Goal: Obtain resource: Download file/media

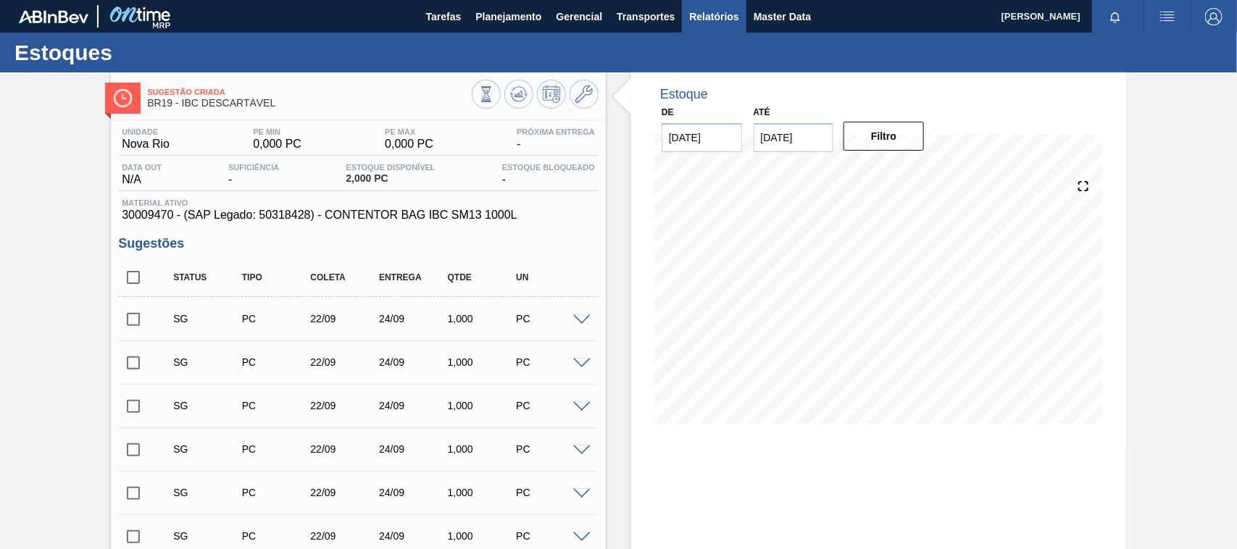
click at [704, 13] on span "Relatórios" at bounding box center [713, 16] width 49 height 17
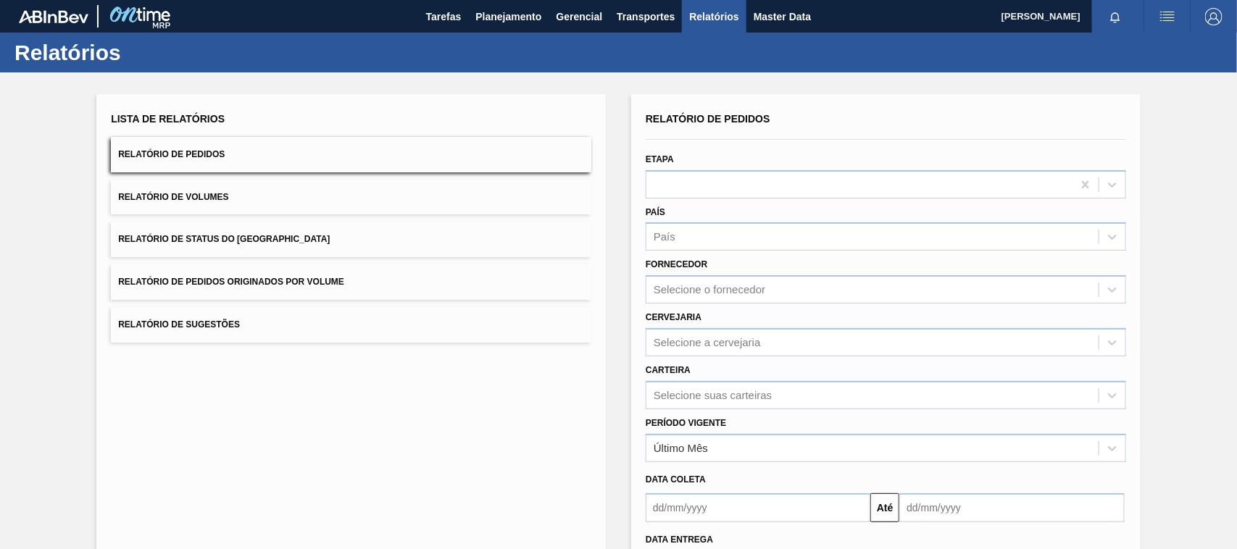
click at [308, 288] on button "Relatório de Pedidos Originados por Volume" at bounding box center [351, 283] width 480 height 36
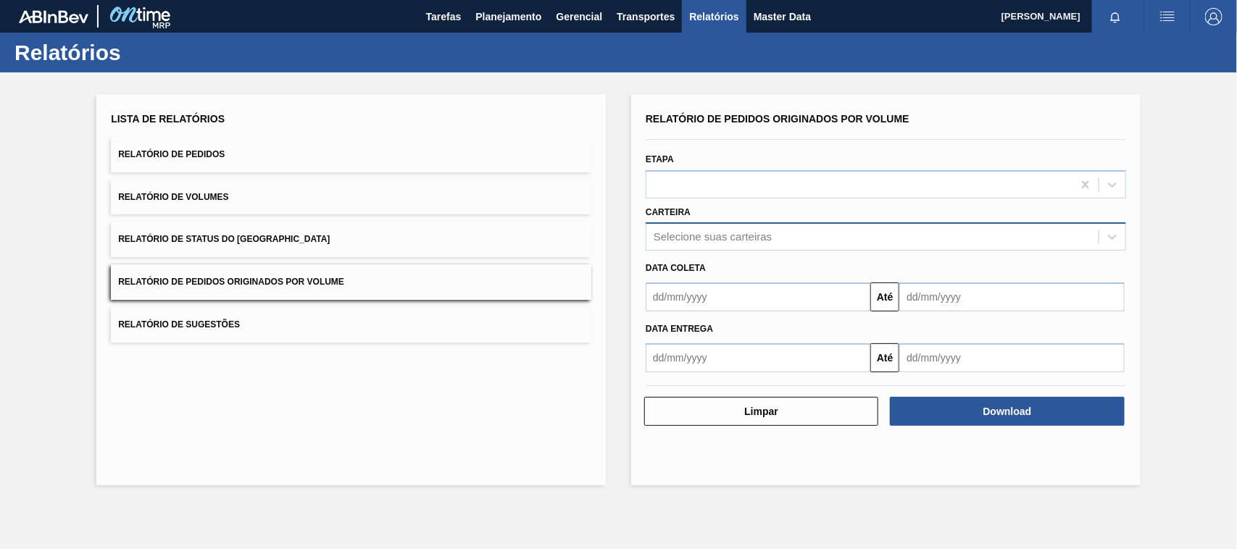
click at [681, 244] on div "Selecione suas carteiras" at bounding box center [872, 237] width 452 height 21
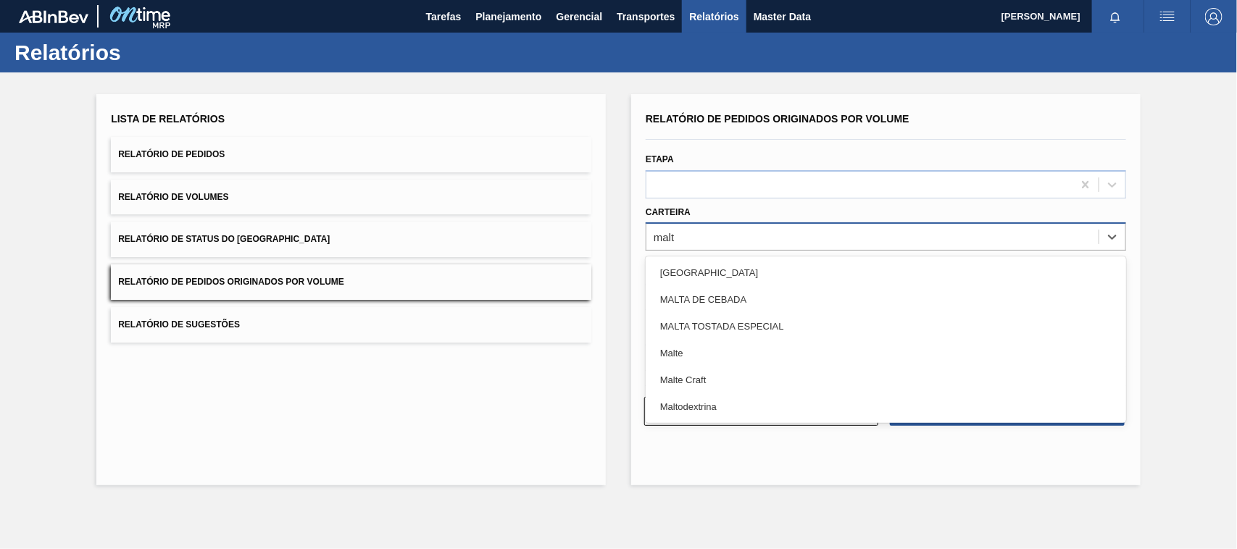
type input "malte"
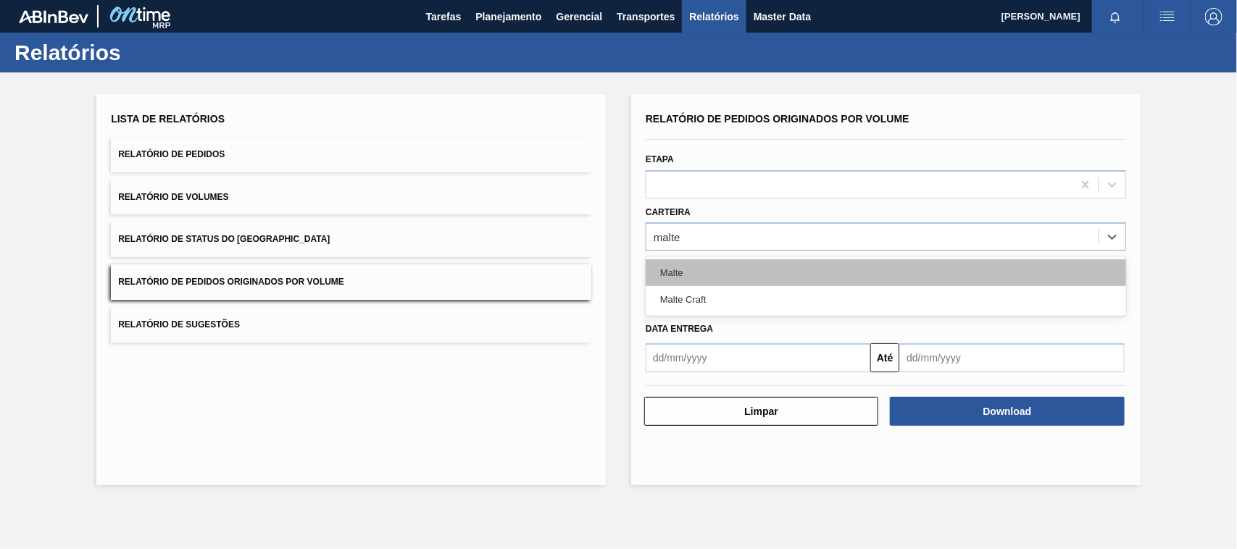
click at [688, 269] on div "Malte" at bounding box center [886, 272] width 480 height 27
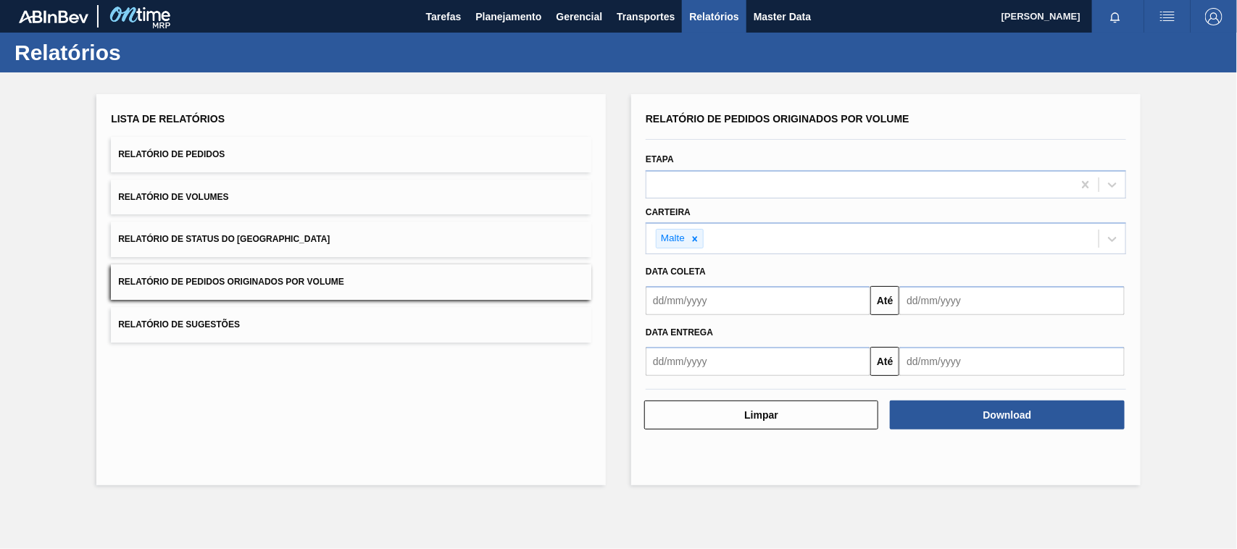
click at [696, 316] on div "Data entrega Até" at bounding box center [886, 345] width 492 height 61
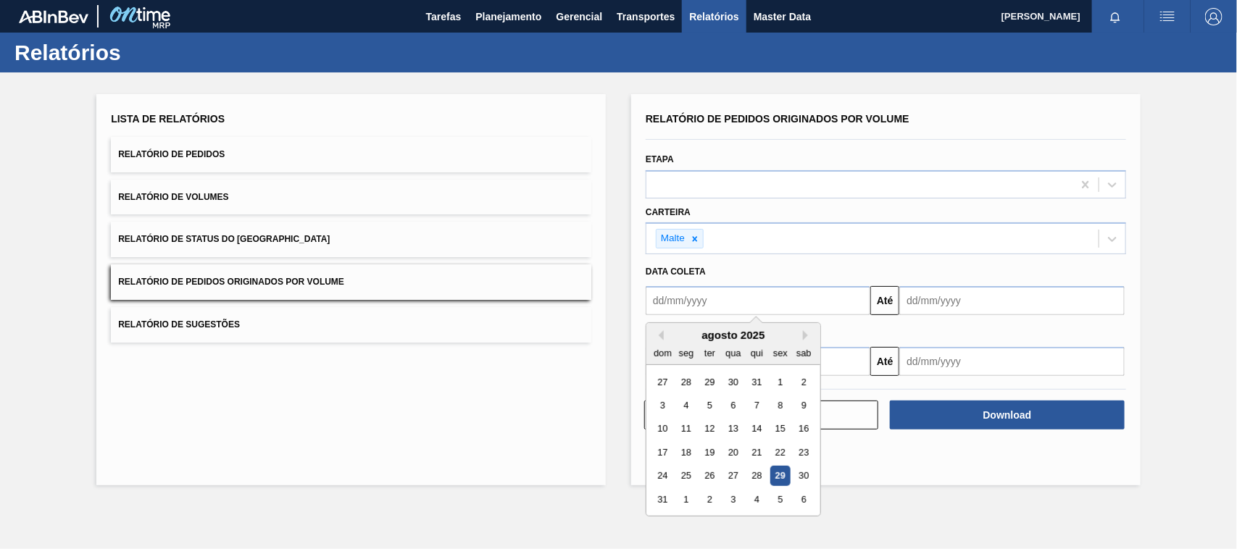
click at [697, 303] on input "text" at bounding box center [758, 300] width 225 height 29
type input "[DATE]"
click at [730, 379] on div "1" at bounding box center [733, 382] width 20 height 20
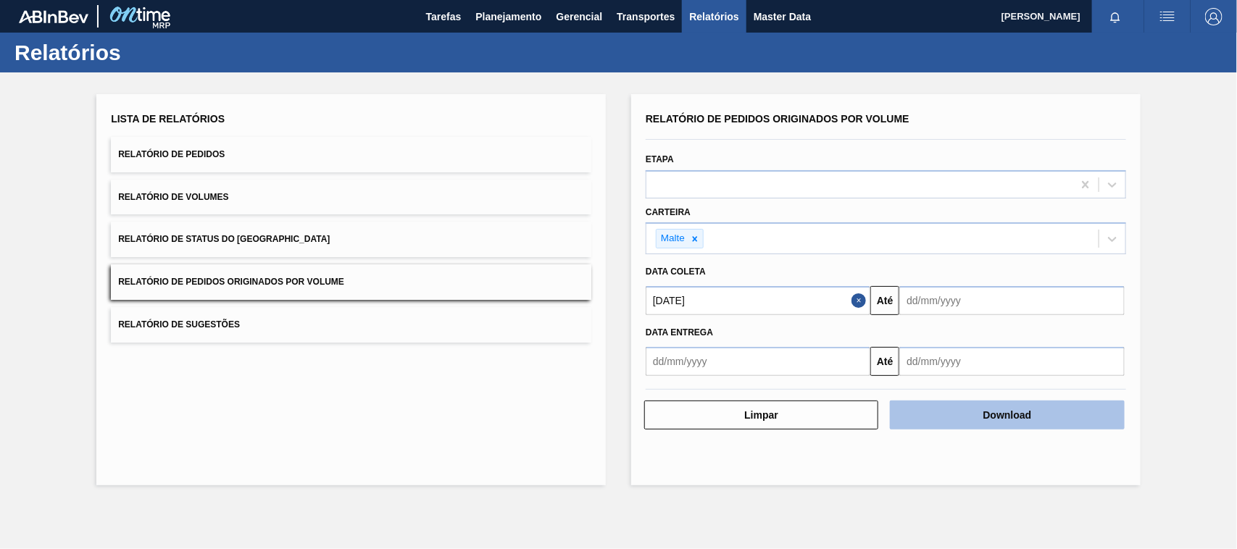
click at [953, 407] on button "Download" at bounding box center [1007, 415] width 234 height 29
